Goal: Task Accomplishment & Management: Use online tool/utility

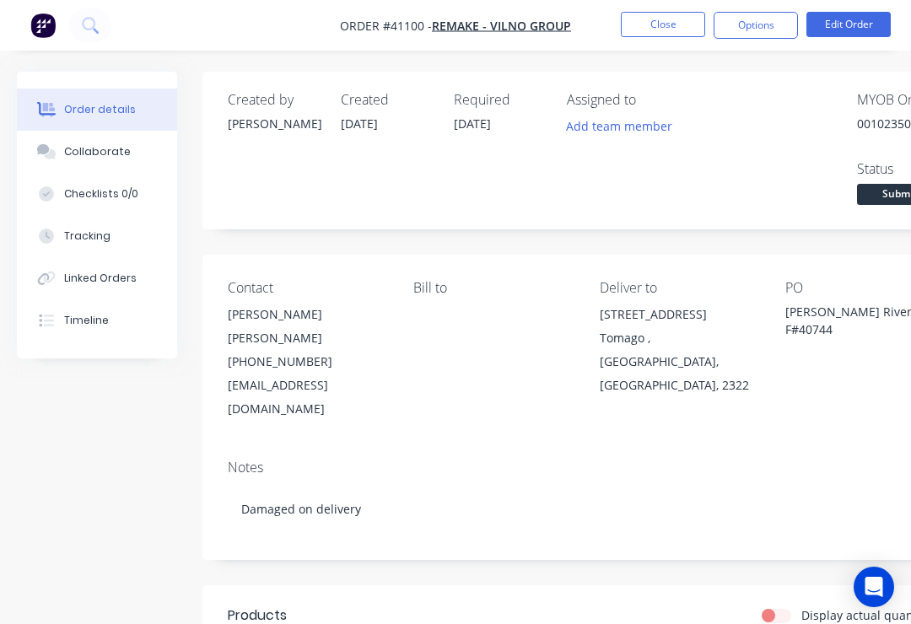
click at [665, 26] on button "Close" at bounding box center [663, 24] width 84 height 25
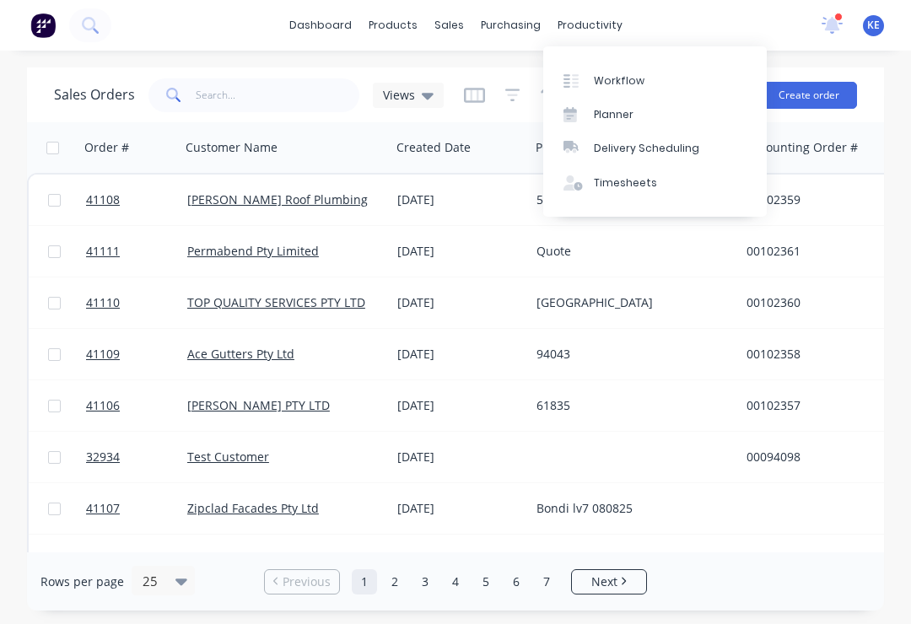
click at [641, 109] on link "Planner" at bounding box center [655, 115] width 224 height 34
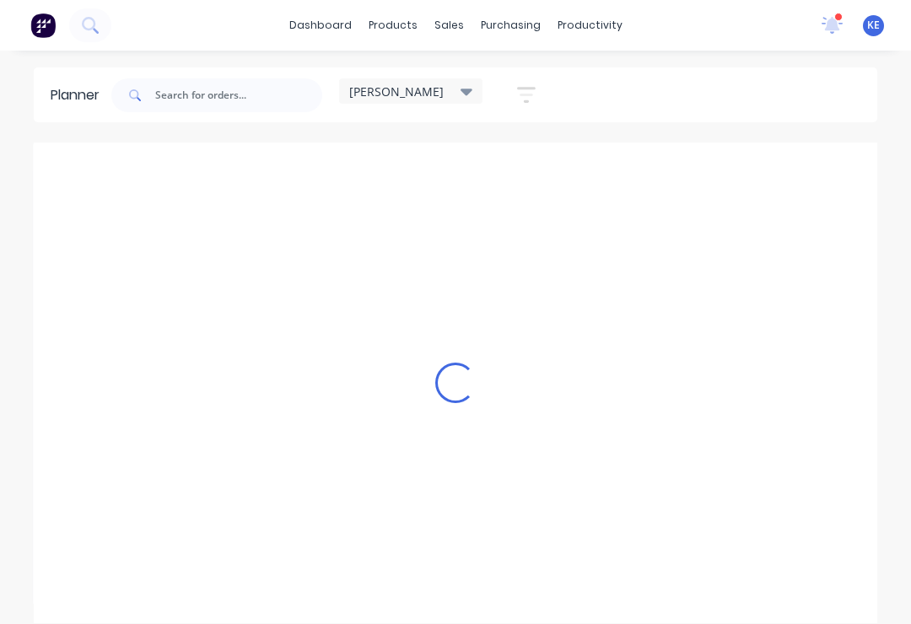
scroll to position [0, 1]
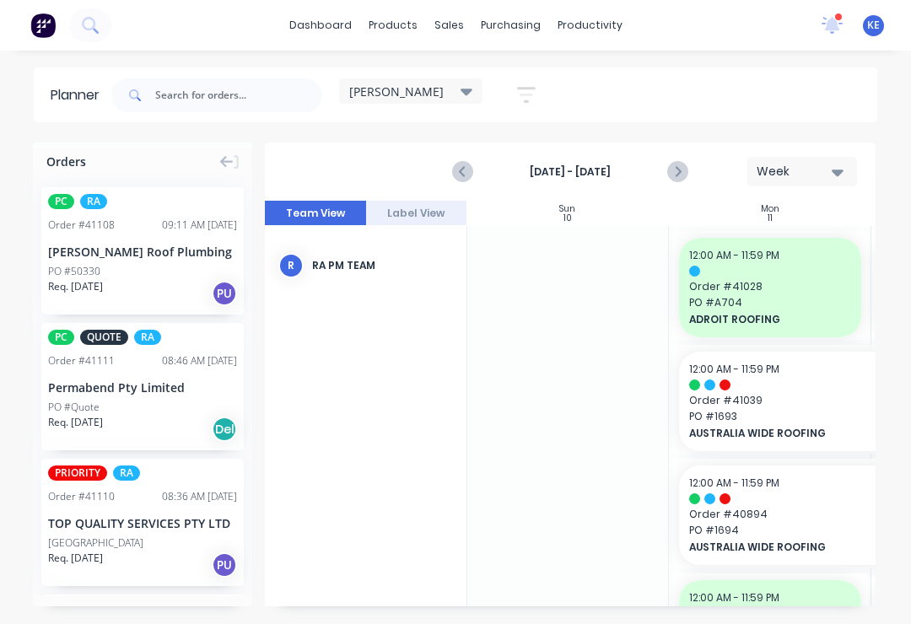
click at [444, 89] on div "[PERSON_NAME]" at bounding box center [410, 91] width 123 height 15
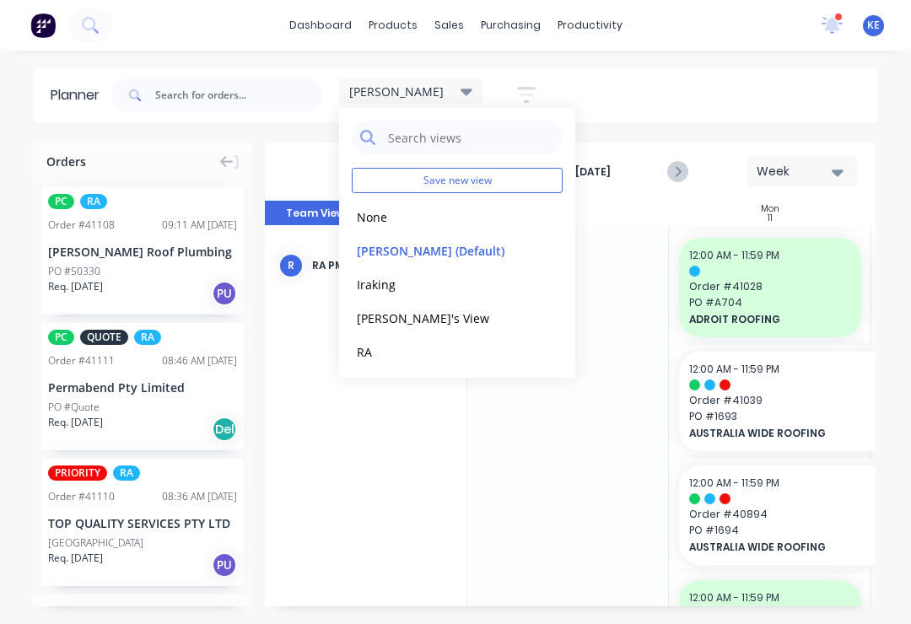
click at [406, 346] on button "RA" at bounding box center [442, 351] width 180 height 19
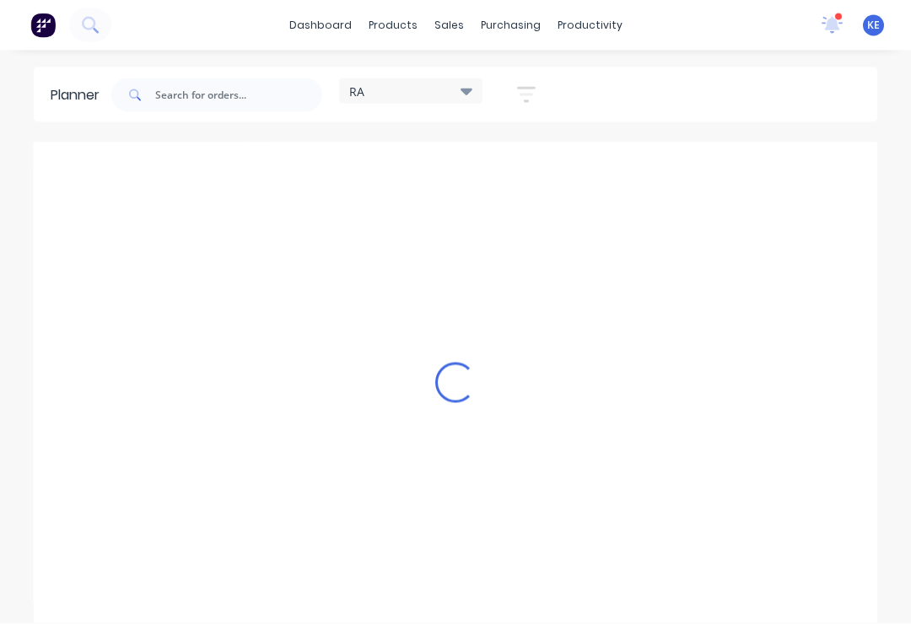
scroll to position [0, 0]
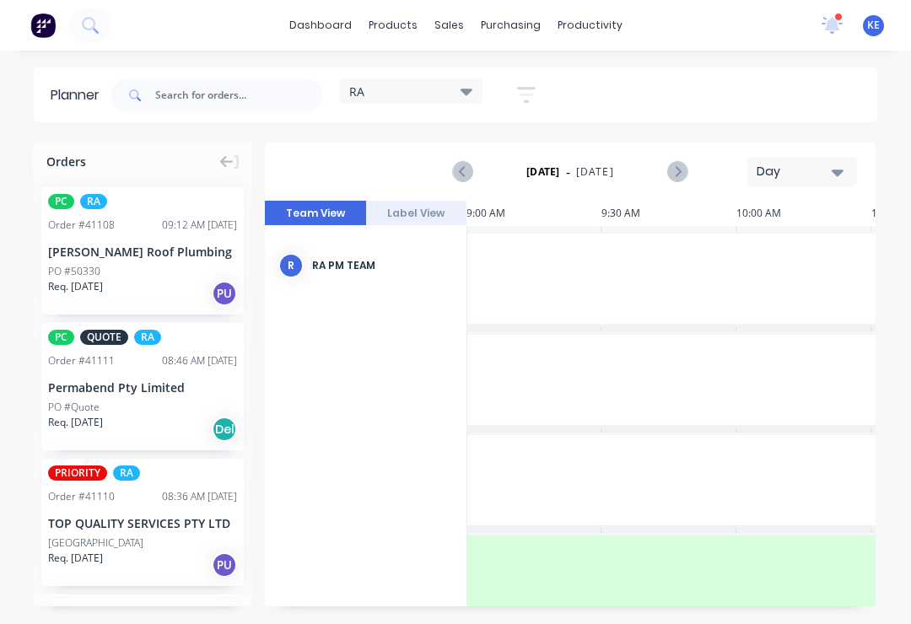
click at [837, 173] on icon "button" at bounding box center [838, 173] width 12 height 7
click at [770, 278] on div "Month" at bounding box center [772, 284] width 167 height 34
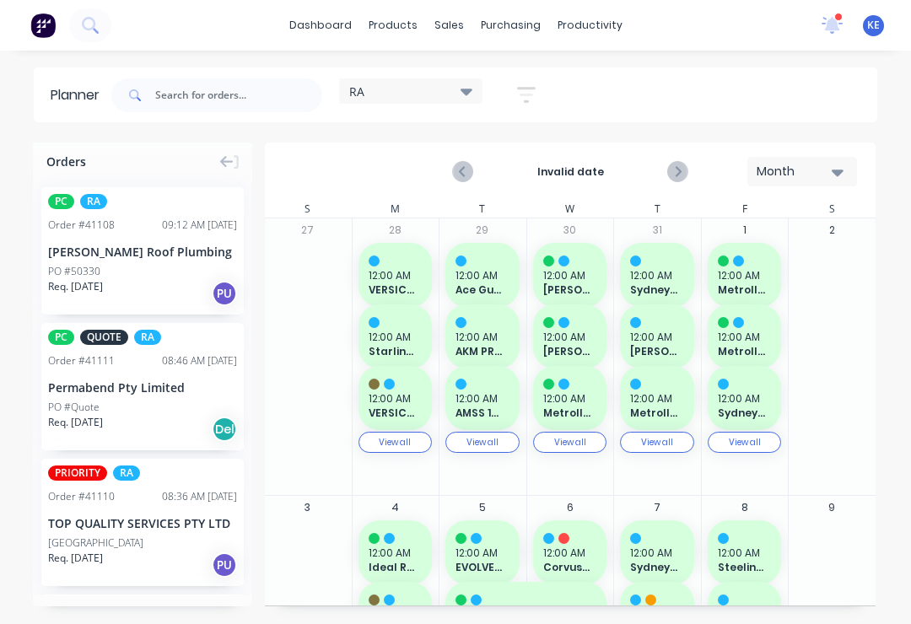
click at [837, 169] on icon "button" at bounding box center [838, 172] width 12 height 19
click at [764, 236] on div "Week" at bounding box center [772, 251] width 167 height 34
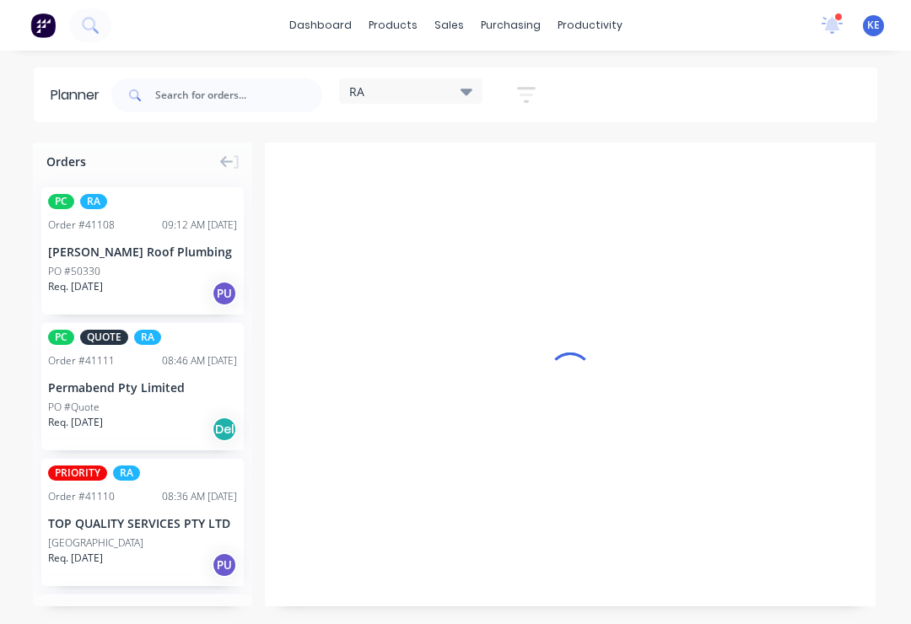
scroll to position [0, 1]
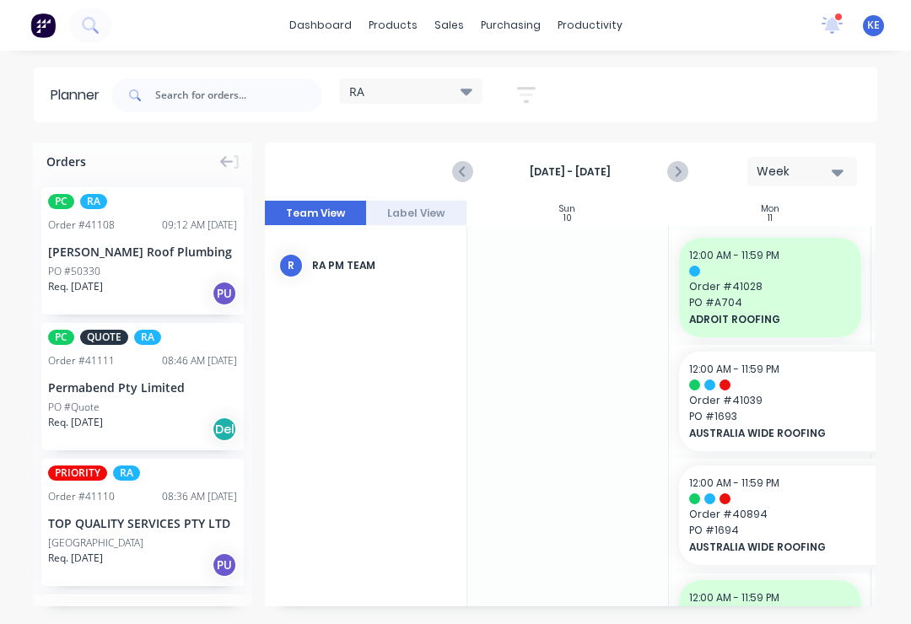
click at [224, 159] on icon at bounding box center [227, 162] width 14 height 12
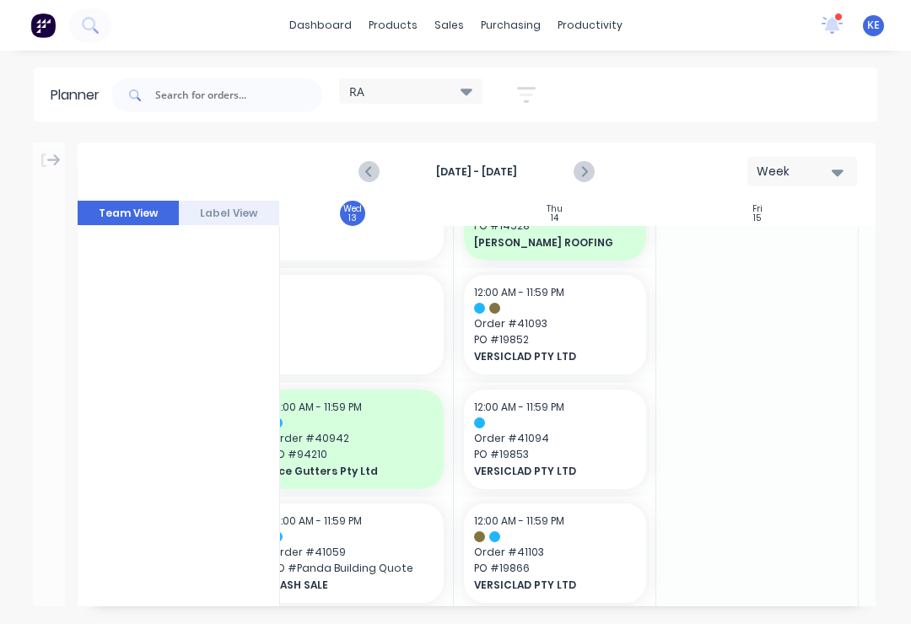
scroll to position [188, 636]
